Goal: Information Seeking & Learning: Learn about a topic

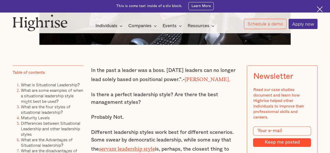
scroll to position [287, 0]
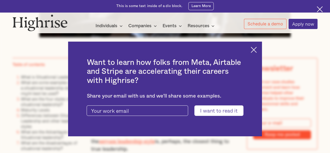
click at [257, 47] on img at bounding box center [254, 50] width 6 height 6
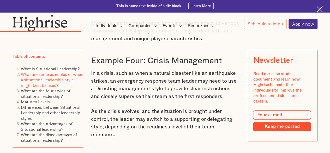
scroll to position [1253, 0]
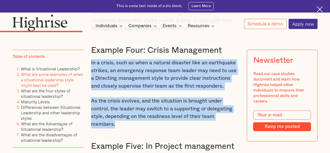
drag, startPoint x: 240, startPoint y: 110, endPoint x: 91, endPoint y: 55, distance: 159.7
copy div "In a crisis, such as when a natural disaster like an earthquake strikes, an eme…"
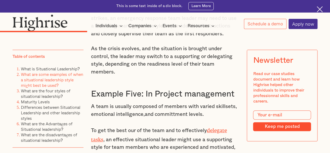
scroll to position [1331, 0]
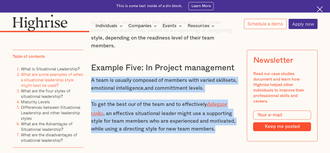
drag, startPoint x: 216, startPoint y: 113, endPoint x: 91, endPoint y: 67, distance: 132.7
copy div "A team is usually composed of members with varied skillsets, emotional intellig…"
